Goal: Information Seeking & Learning: Learn about a topic

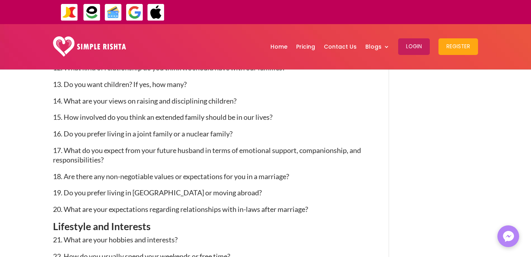
scroll to position [864, 0]
click at [193, 22] on div "ایپ میں پیمنٹ صرف گوگل پے اور ایپل پے کے ذریعے ممکن ہے۔ جاز کیش ، ایزی پیسہ یا …" at bounding box center [350, 12] width 325 height 21
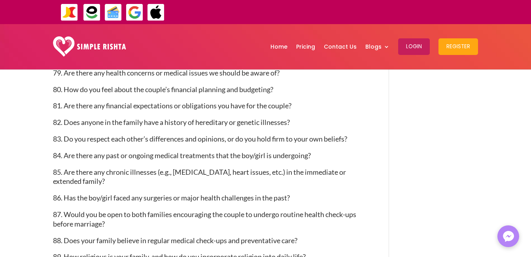
scroll to position [2268, 0]
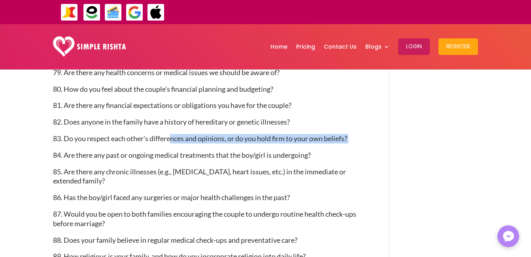
drag, startPoint x: 355, startPoint y: 152, endPoint x: 169, endPoint y: 149, distance: 186.3
click at [169, 149] on p "83. Do you respect each other’s differences and opinions, or do you hold firm t…" at bounding box center [209, 142] width 313 height 17
drag, startPoint x: 65, startPoint y: 153, endPoint x: 351, endPoint y: 151, distance: 285.9
click at [347, 143] on span "83. Do you respect each other’s differences and opinions, or do you hold firm t…" at bounding box center [200, 138] width 294 height 9
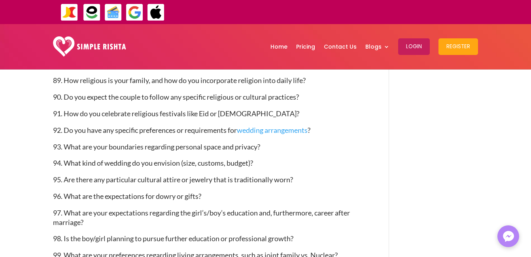
scroll to position [2445, 0]
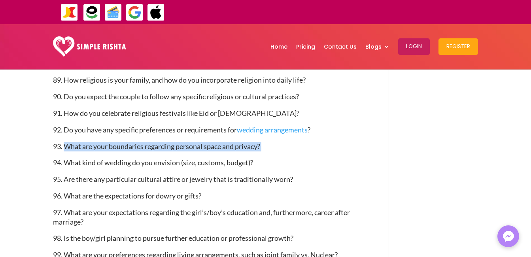
drag, startPoint x: 65, startPoint y: 159, endPoint x: 272, endPoint y: 163, distance: 206.9
click at [272, 159] on p "93. What are your boundaries regarding personal space and privacy?" at bounding box center [209, 150] width 313 height 17
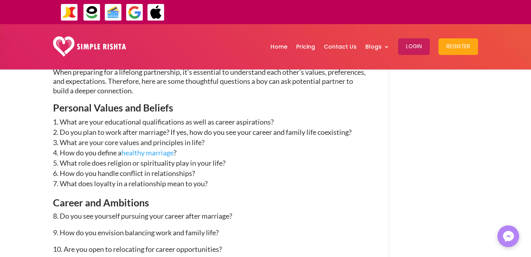
scroll to position [636, 0]
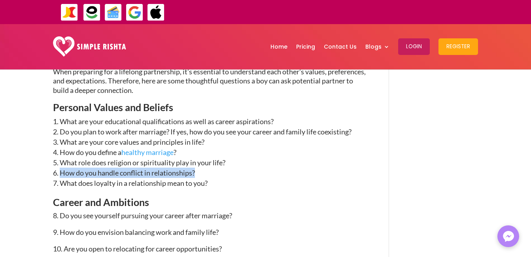
drag, startPoint x: 59, startPoint y: 187, endPoint x: 199, endPoint y: 188, distance: 140.0
click at [199, 178] on li "How do you handle conflict in relationships?" at bounding box center [209, 173] width 313 height 10
copy li "How do you handle conflict in relationships?"
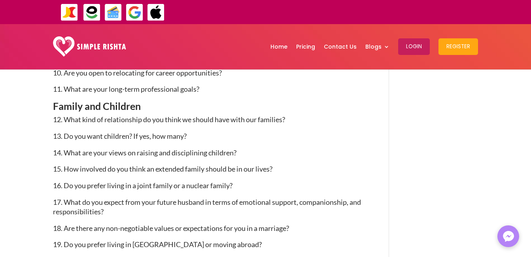
scroll to position [812, 0]
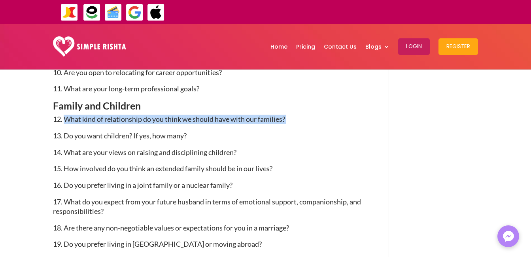
drag, startPoint x: 67, startPoint y: 132, endPoint x: 294, endPoint y: 132, distance: 226.6
click at [294, 131] on p "12. What kind of relationship do you think we should have with our families?" at bounding box center [209, 123] width 313 height 17
copy p "What kind of relationship do you think we should have with our families?"
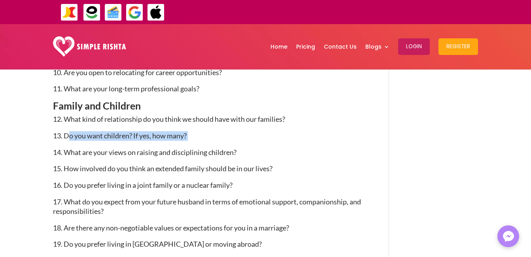
copy p "o you want children? If yes, how many?"
drag, startPoint x: 67, startPoint y: 148, endPoint x: 199, endPoint y: 145, distance: 131.7
click at [199, 145] on p "13. Do you want children? If yes, how many?" at bounding box center [209, 139] width 313 height 17
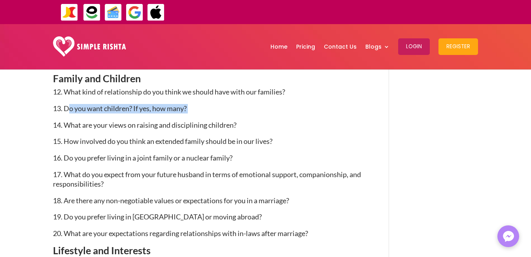
scroll to position [840, 0]
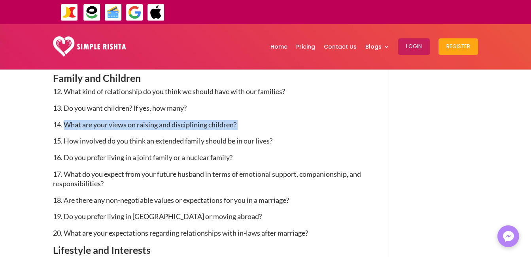
drag, startPoint x: 67, startPoint y: 138, endPoint x: 248, endPoint y: 140, distance: 181.2
click at [248, 137] on p "14. What are your views on raising and disciplining children?" at bounding box center [209, 128] width 313 height 17
copy p "What are your views on raising and disciplining children?"
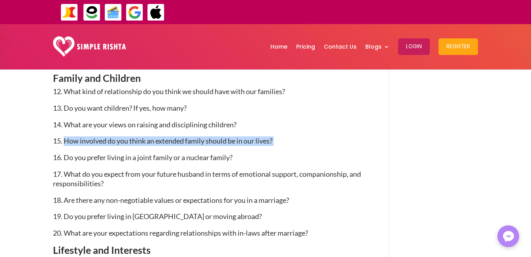
copy p "How involved do you think an extended family should be in our lives?"
drag, startPoint x: 65, startPoint y: 155, endPoint x: 278, endPoint y: 156, distance: 212.8
click at [278, 153] on p "15. How involved do you think an extended family should be in our lives?" at bounding box center [209, 144] width 313 height 17
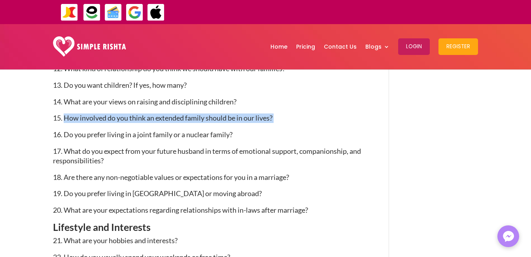
scroll to position [869, 0]
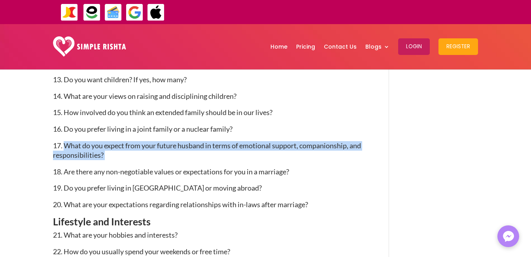
drag, startPoint x: 66, startPoint y: 159, endPoint x: 115, endPoint y: 167, distance: 49.2
click at [115, 167] on p "17. What do you expect from your future husband in terms of emotional support, …" at bounding box center [209, 154] width 313 height 26
copy p "What do you expect from your future husband in terms of emotional support, comp…"
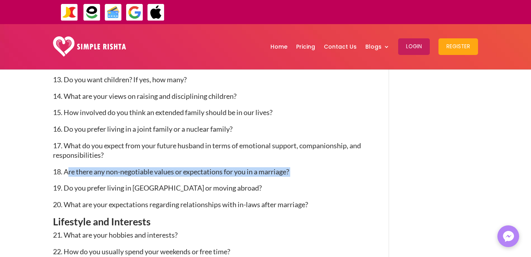
drag, startPoint x: 67, startPoint y: 184, endPoint x: 304, endPoint y: 183, distance: 236.9
click at [304, 183] on p "18. Are there any non-negotiable values or expectations for you in a marriage?" at bounding box center [209, 175] width 313 height 17
click at [68, 176] on span "18. Are there any non-negotiable values or expectations for you in a marriage?" at bounding box center [171, 171] width 236 height 9
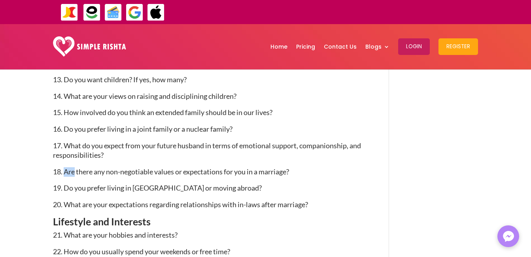
click at [68, 176] on span "18. Are there any non-negotiable values or expectations for you in a marriage?" at bounding box center [171, 171] width 236 height 9
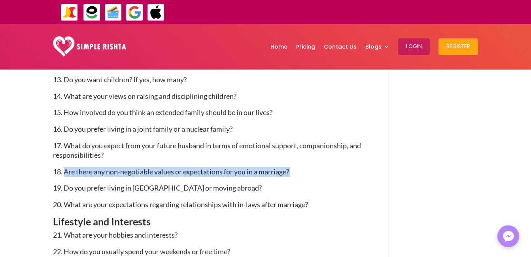
drag, startPoint x: 66, startPoint y: 185, endPoint x: 299, endPoint y: 182, distance: 233.0
click at [299, 182] on p "18. Are there any non-negotiable values or expectations for you in a marriage?" at bounding box center [209, 175] width 313 height 17
copy p "Are there any non-negotiable values or expectations for you in a marriage?"
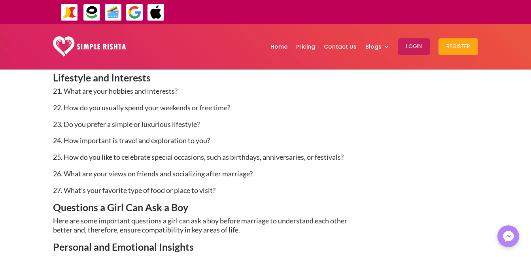
scroll to position [1013, 0]
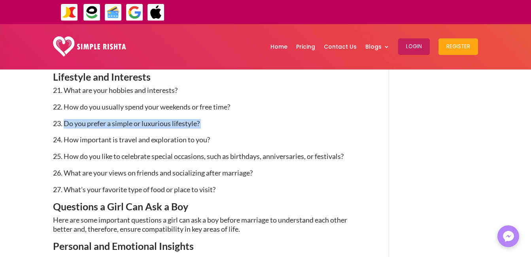
drag, startPoint x: 64, startPoint y: 136, endPoint x: 208, endPoint y: 133, distance: 143.6
click at [208, 133] on p "23. Do you prefer a simple or luxurious lifestyle?" at bounding box center [209, 127] width 313 height 17
copy p "Do you prefer a simple or luxurious lifestyle?"
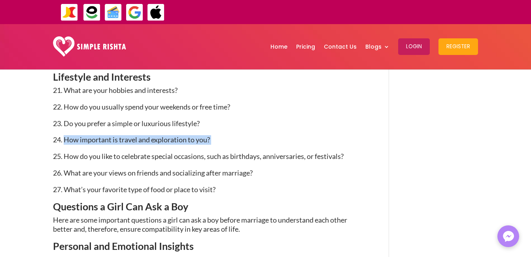
copy p "How important is travel and exploration to you?"
drag, startPoint x: 65, startPoint y: 152, endPoint x: 215, endPoint y: 151, distance: 149.5
click at [215, 151] on p "24. How important is travel and exploration to you?" at bounding box center [209, 143] width 313 height 17
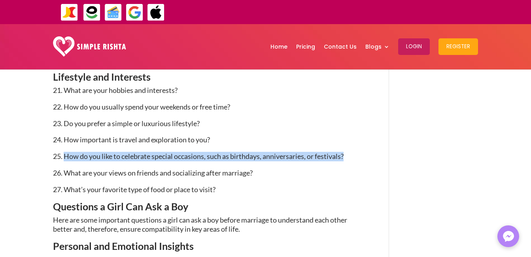
drag, startPoint x: 64, startPoint y: 172, endPoint x: 346, endPoint y: 170, distance: 282.0
click at [344, 161] on span "25. How do you like to celebrate special occasions, such as birthdays, annivers…" at bounding box center [198, 156] width 291 height 9
copy span "How do you like to celebrate special occasions, such as birthdays, anniversarie…"
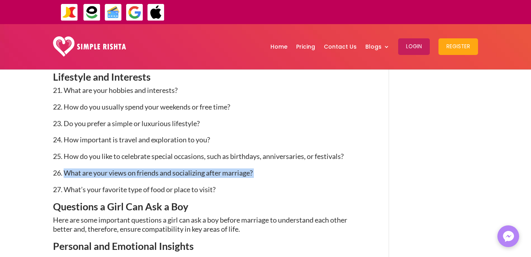
drag, startPoint x: 65, startPoint y: 184, endPoint x: 258, endPoint y: 188, distance: 193.4
click at [258, 185] on p "26. What are your views on friends and socializing after marriage?" at bounding box center [209, 176] width 313 height 17
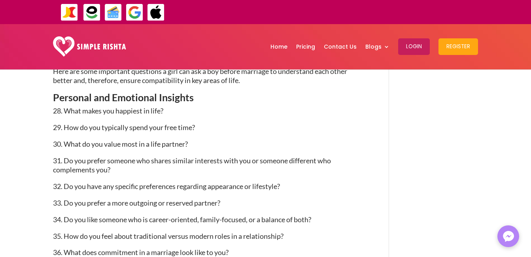
scroll to position [1165, 0]
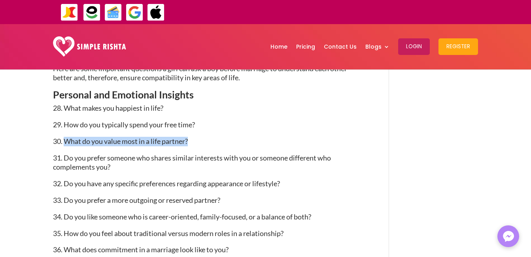
drag, startPoint x: 67, startPoint y: 152, endPoint x: 191, endPoint y: 155, distance: 124.2
click at [191, 153] on p "30. What do you value most in a life partner?" at bounding box center [209, 145] width 313 height 17
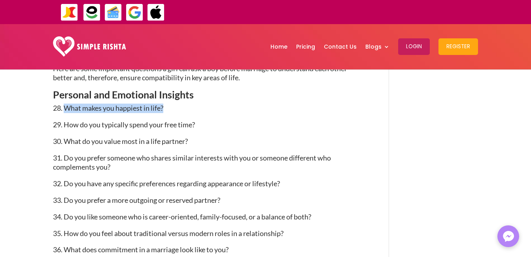
drag, startPoint x: 64, startPoint y: 122, endPoint x: 181, endPoint y: 125, distance: 117.1
click at [181, 120] on p "28. What makes you happiest in life?" at bounding box center [209, 112] width 313 height 17
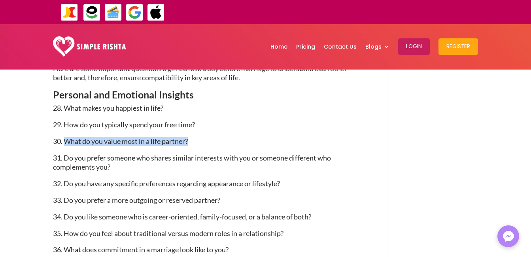
drag, startPoint x: 66, startPoint y: 152, endPoint x: 195, endPoint y: 155, distance: 128.6
click at [195, 153] on p "30. What do you value most in a life partner?" at bounding box center [209, 145] width 313 height 17
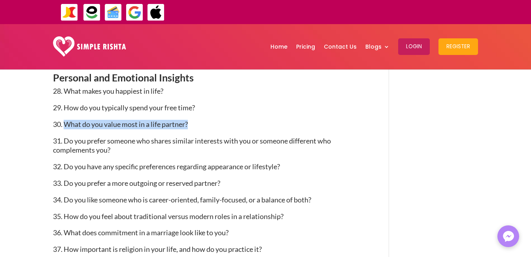
scroll to position [1183, 0]
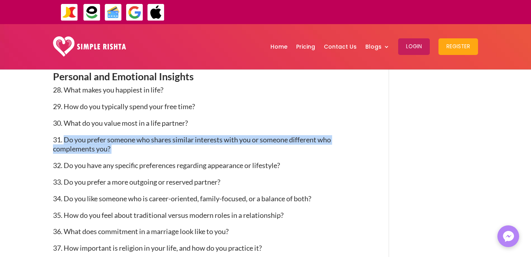
drag, startPoint x: 66, startPoint y: 152, endPoint x: 112, endPoint y: 161, distance: 47.2
click at [112, 161] on p "31. Do you prefer someone who shares similar interests with you or someone diff…" at bounding box center [209, 148] width 313 height 26
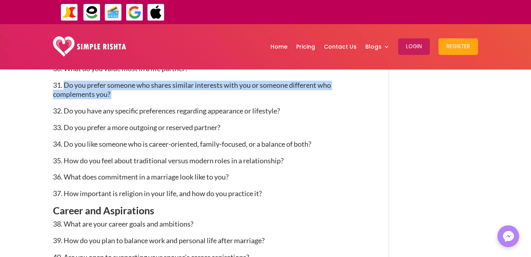
scroll to position [1239, 0]
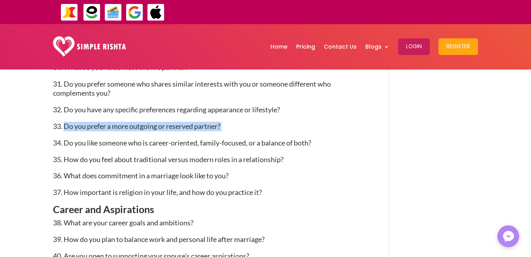
drag, startPoint x: 64, startPoint y: 137, endPoint x: 229, endPoint y: 138, distance: 165.3
click at [229, 138] on p "33. Do you prefer a more outgoing or reserved partner?" at bounding box center [209, 130] width 313 height 17
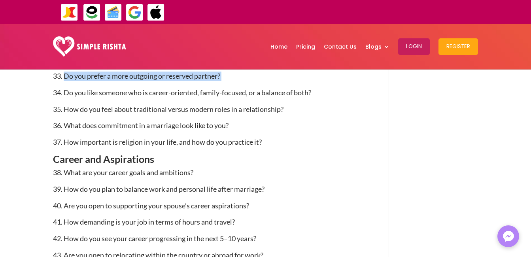
scroll to position [1291, 0]
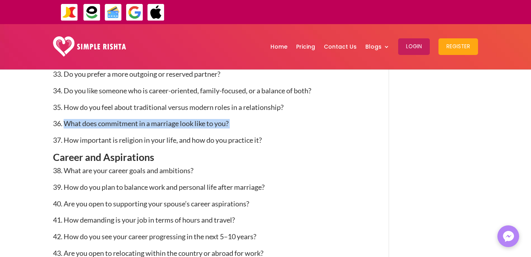
drag, startPoint x: 64, startPoint y: 138, endPoint x: 250, endPoint y: 140, distance: 185.9
click at [250, 136] on p "36. What does commitment in a marriage look like to you?" at bounding box center [209, 127] width 313 height 17
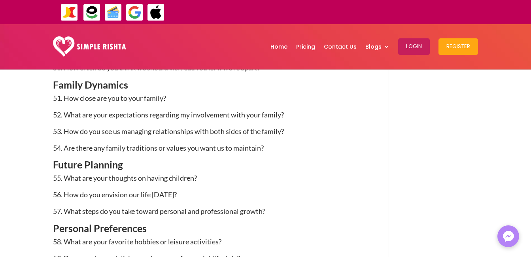
scroll to position [1602, 0]
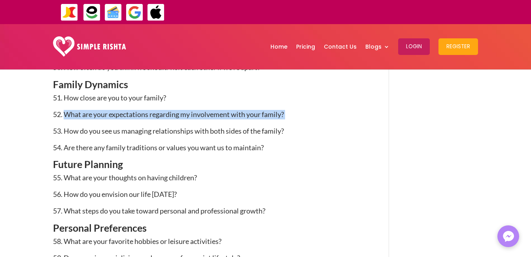
drag, startPoint x: 68, startPoint y: 127, endPoint x: 289, endPoint y: 125, distance: 221.5
click at [289, 125] on p "52. What are your expectations regarding my involvement with your family?" at bounding box center [209, 118] width 313 height 17
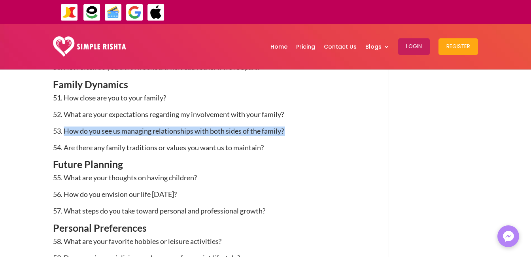
drag, startPoint x: 64, startPoint y: 145, endPoint x: 291, endPoint y: 148, distance: 226.2
click at [291, 143] on p "53. How do you see us managing relationships with both sides of the family?" at bounding box center [209, 135] width 313 height 17
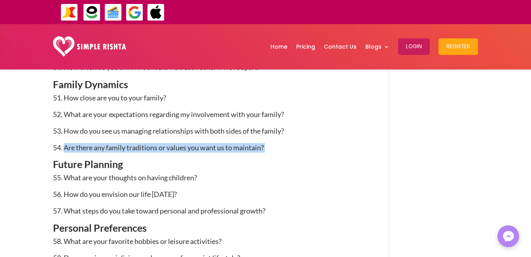
drag, startPoint x: 65, startPoint y: 160, endPoint x: 274, endPoint y: 160, distance: 209.2
click at [274, 160] on p "54. Are there any family traditions or values you want us to maintain?" at bounding box center [209, 151] width 313 height 17
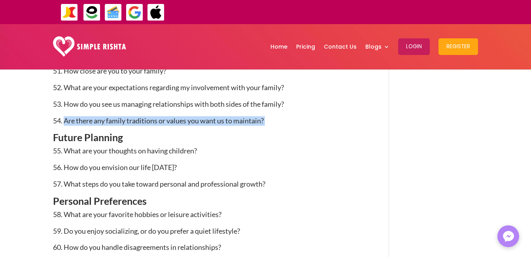
scroll to position [1630, 0]
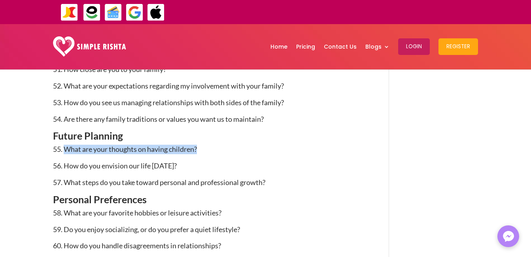
drag, startPoint x: 66, startPoint y: 161, endPoint x: 200, endPoint y: 170, distance: 133.6
click at [200, 161] on p "55. What are your thoughts on having children?" at bounding box center [209, 153] width 313 height 17
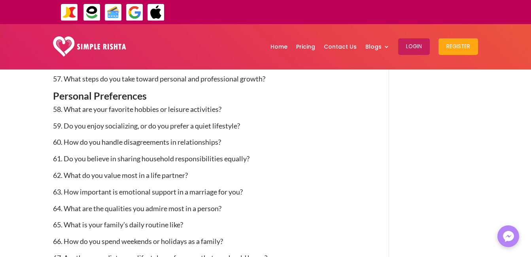
scroll to position [1734, 0]
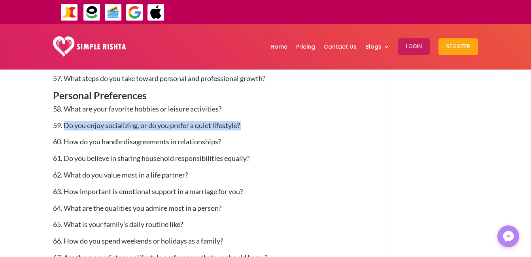
drag, startPoint x: 66, startPoint y: 139, endPoint x: 253, endPoint y: 136, distance: 187.1
click at [253, 136] on p "59. Do you enjoy socializing, or do you prefer a quiet lifestyle?" at bounding box center [209, 129] width 313 height 17
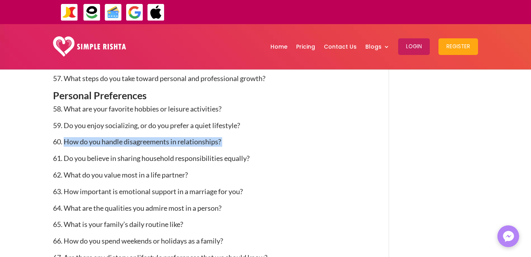
drag, startPoint x: 66, startPoint y: 155, endPoint x: 224, endPoint y: 155, distance: 158.6
click at [224, 154] on p "60. How do you handle disagreements in relationships?" at bounding box center [209, 145] width 313 height 17
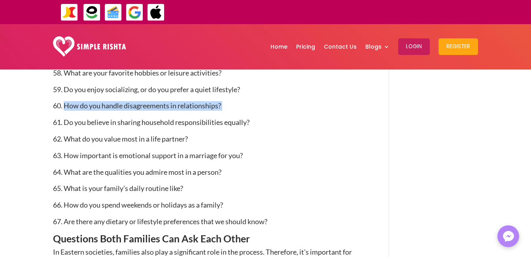
scroll to position [1771, 0]
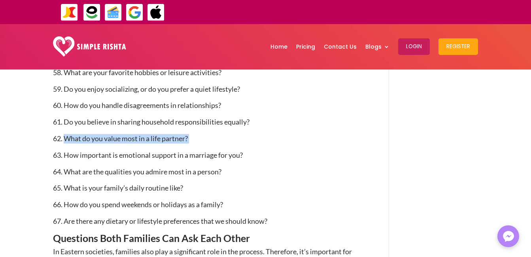
drag, startPoint x: 66, startPoint y: 151, endPoint x: 200, endPoint y: 157, distance: 133.8
click at [200, 151] on p "62. What do you value most in a life partner?" at bounding box center [209, 142] width 313 height 17
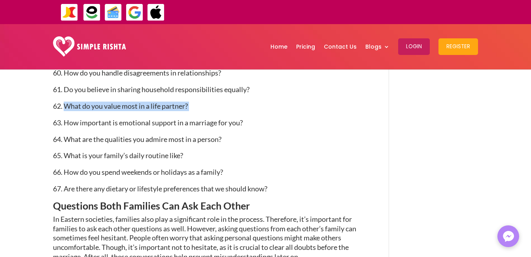
scroll to position [1803, 0]
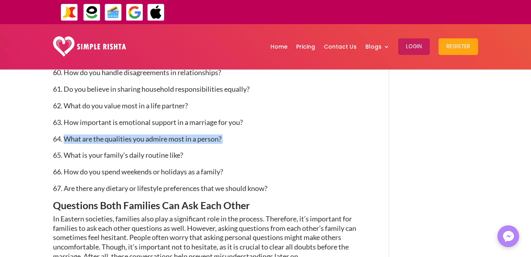
drag, startPoint x: 66, startPoint y: 150, endPoint x: 244, endPoint y: 157, distance: 178.1
click at [244, 151] on p "64. What are the qualities you admire most in a person?" at bounding box center [209, 142] width 313 height 17
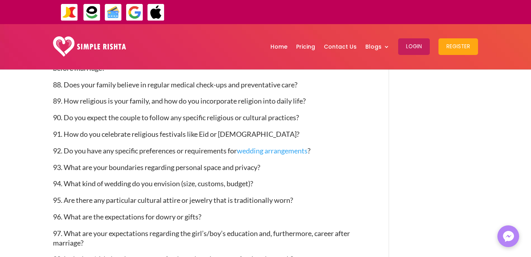
scroll to position [2427, 0]
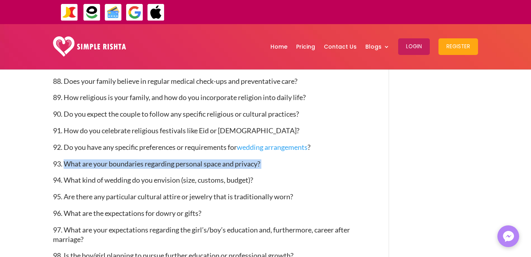
drag, startPoint x: 67, startPoint y: 176, endPoint x: 269, endPoint y: 177, distance: 201.7
click at [269, 176] on p "93. What are your boundaries regarding personal space and privacy?" at bounding box center [209, 167] width 313 height 17
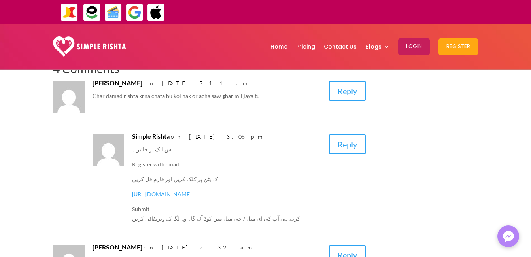
scroll to position [2799, 0]
